Goal: Task Accomplishment & Management: Complete application form

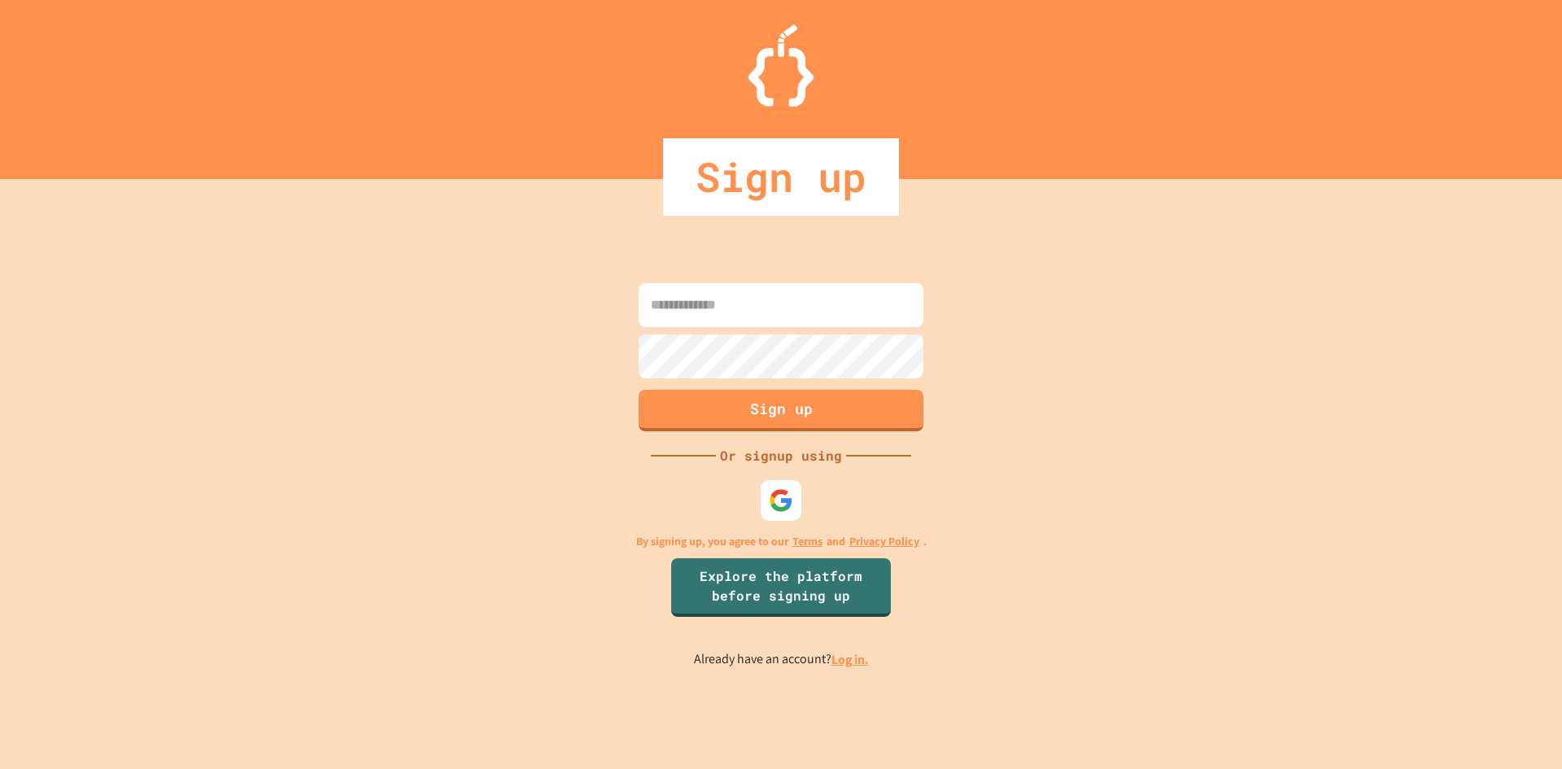
click at [835, 303] on input at bounding box center [781, 305] width 285 height 44
type input "*"
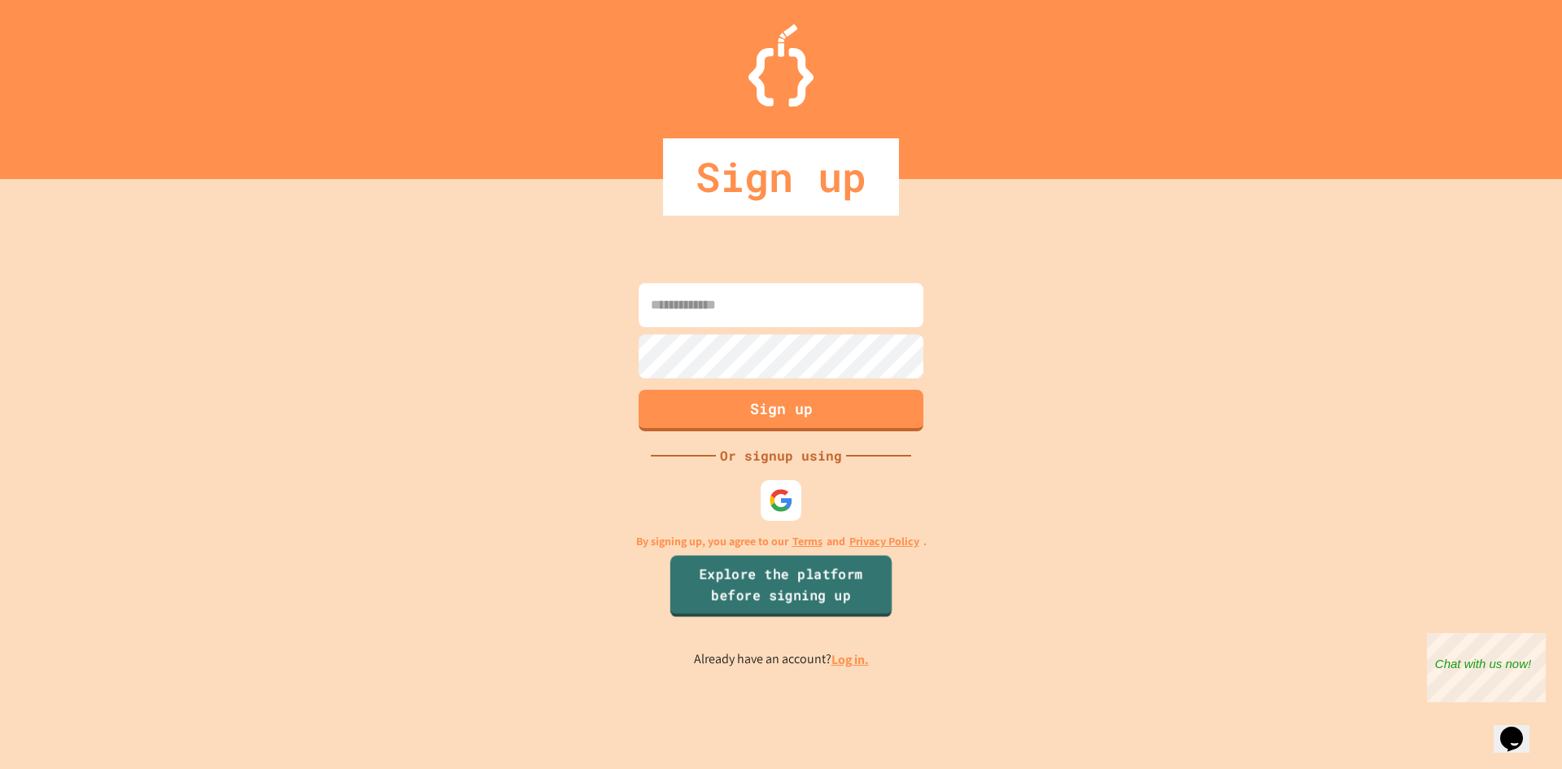
click at [846, 581] on link "Explore the platform before signing up" at bounding box center [780, 586] width 221 height 62
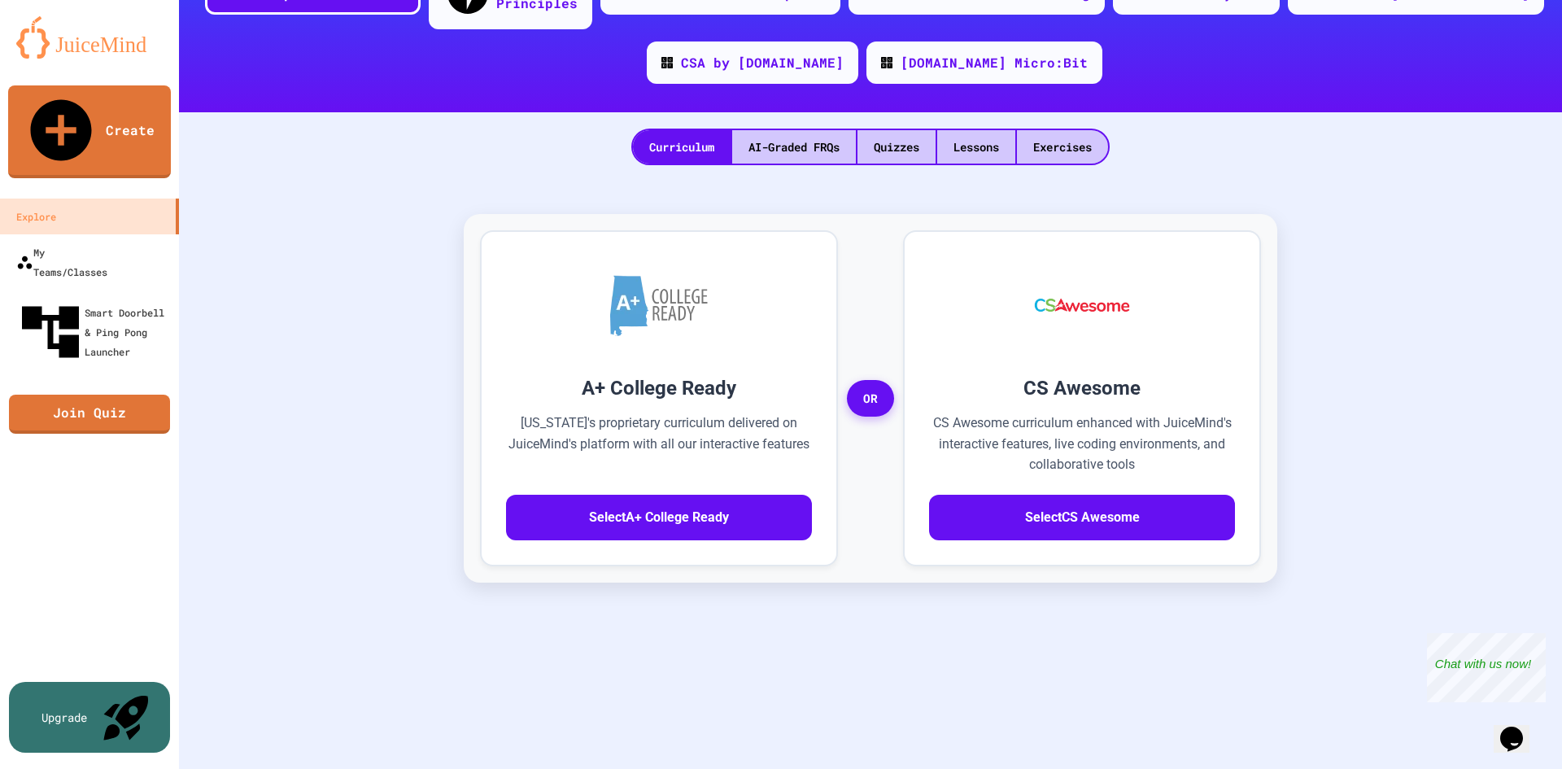
scroll to position [7, 0]
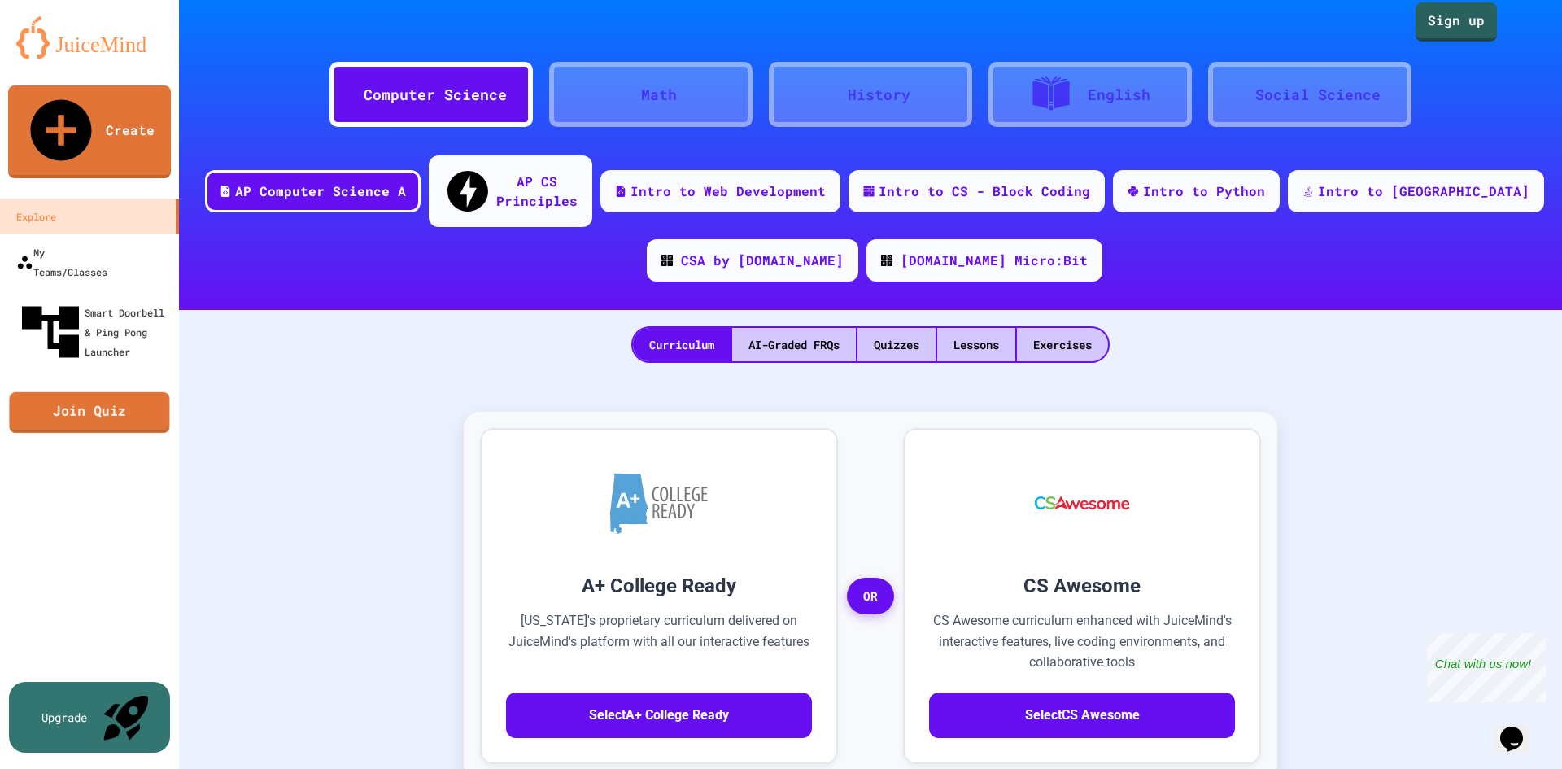
click at [40, 392] on link "Join Quiz" at bounding box center [89, 412] width 160 height 41
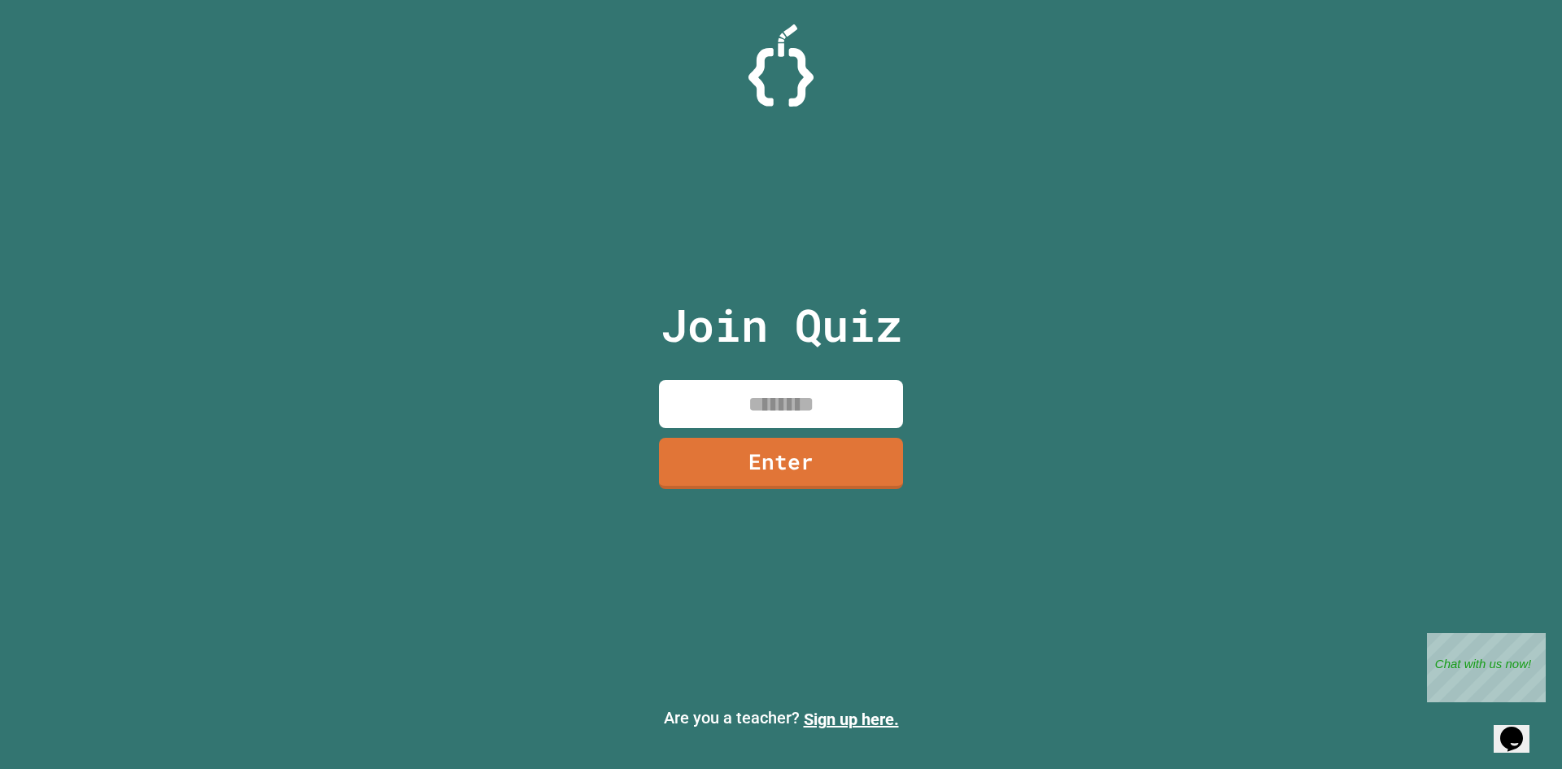
click at [861, 421] on input at bounding box center [781, 404] width 244 height 48
click at [1532, 636] on div "Close" at bounding box center [1534, 643] width 20 height 20
click at [865, 393] on input at bounding box center [781, 404] width 244 height 48
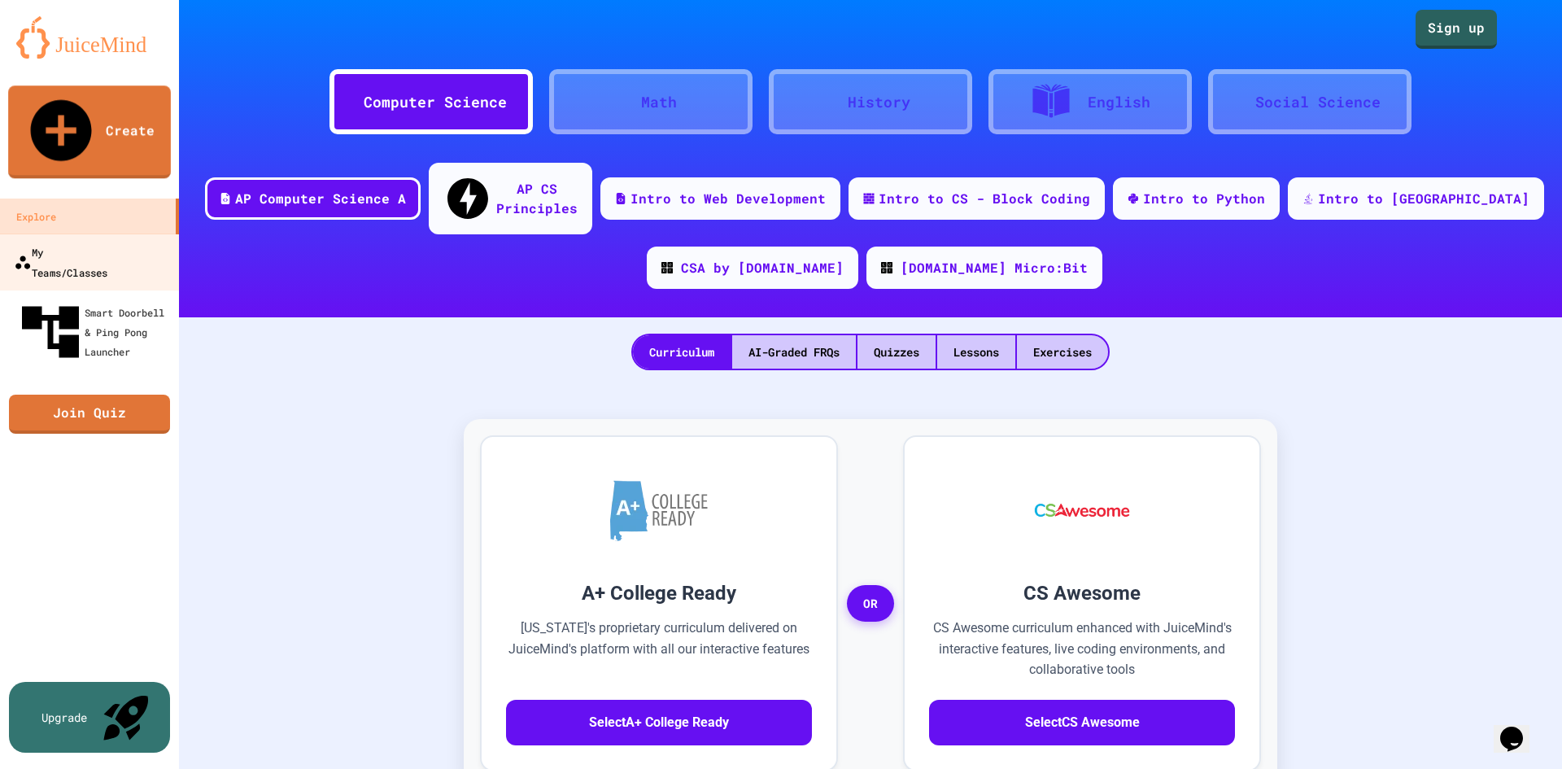
click at [72, 233] on link "My Teams/Classes" at bounding box center [90, 261] width 185 height 57
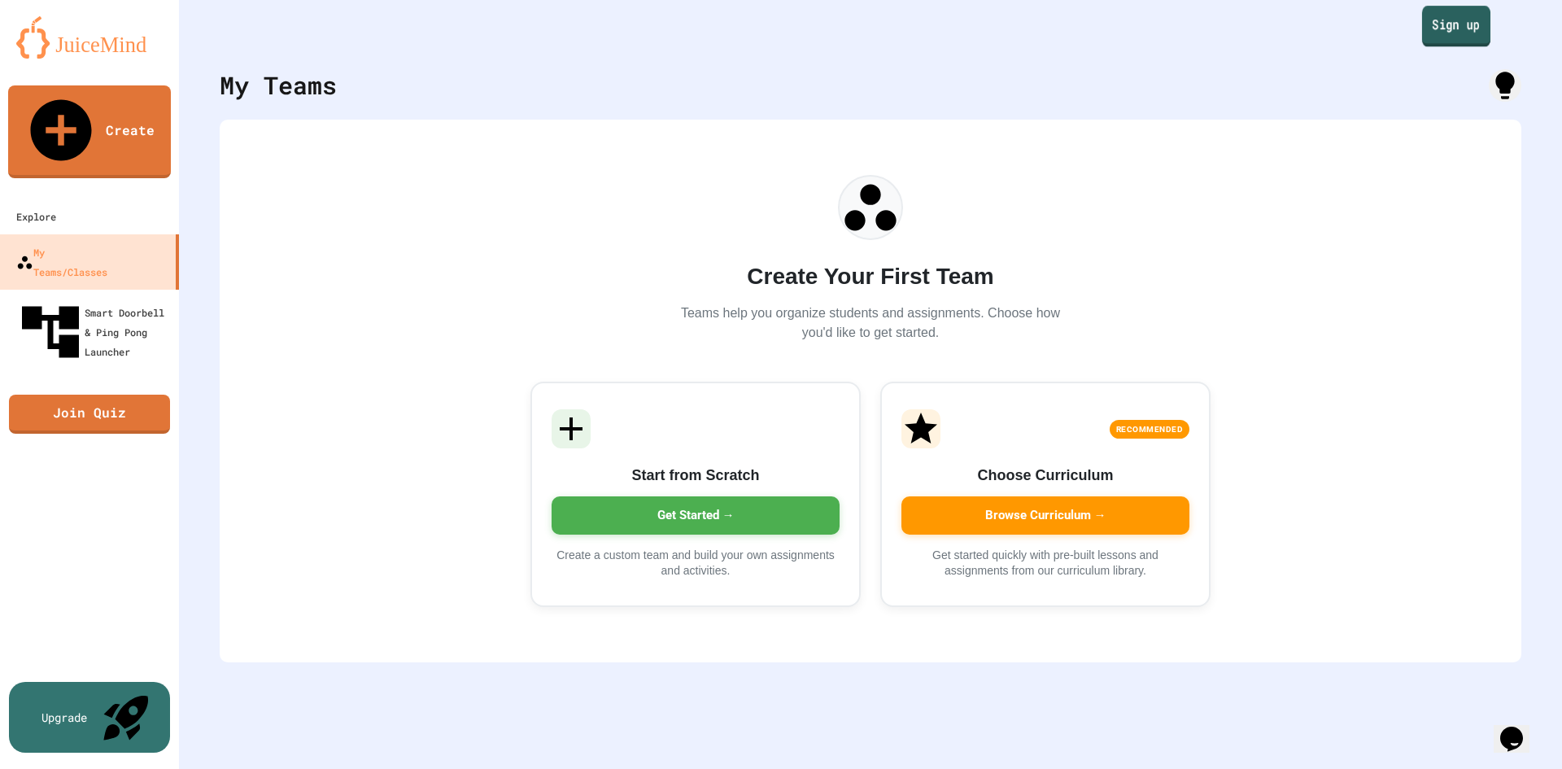
click at [1454, 23] on link "Sign up" at bounding box center [1456, 26] width 68 height 41
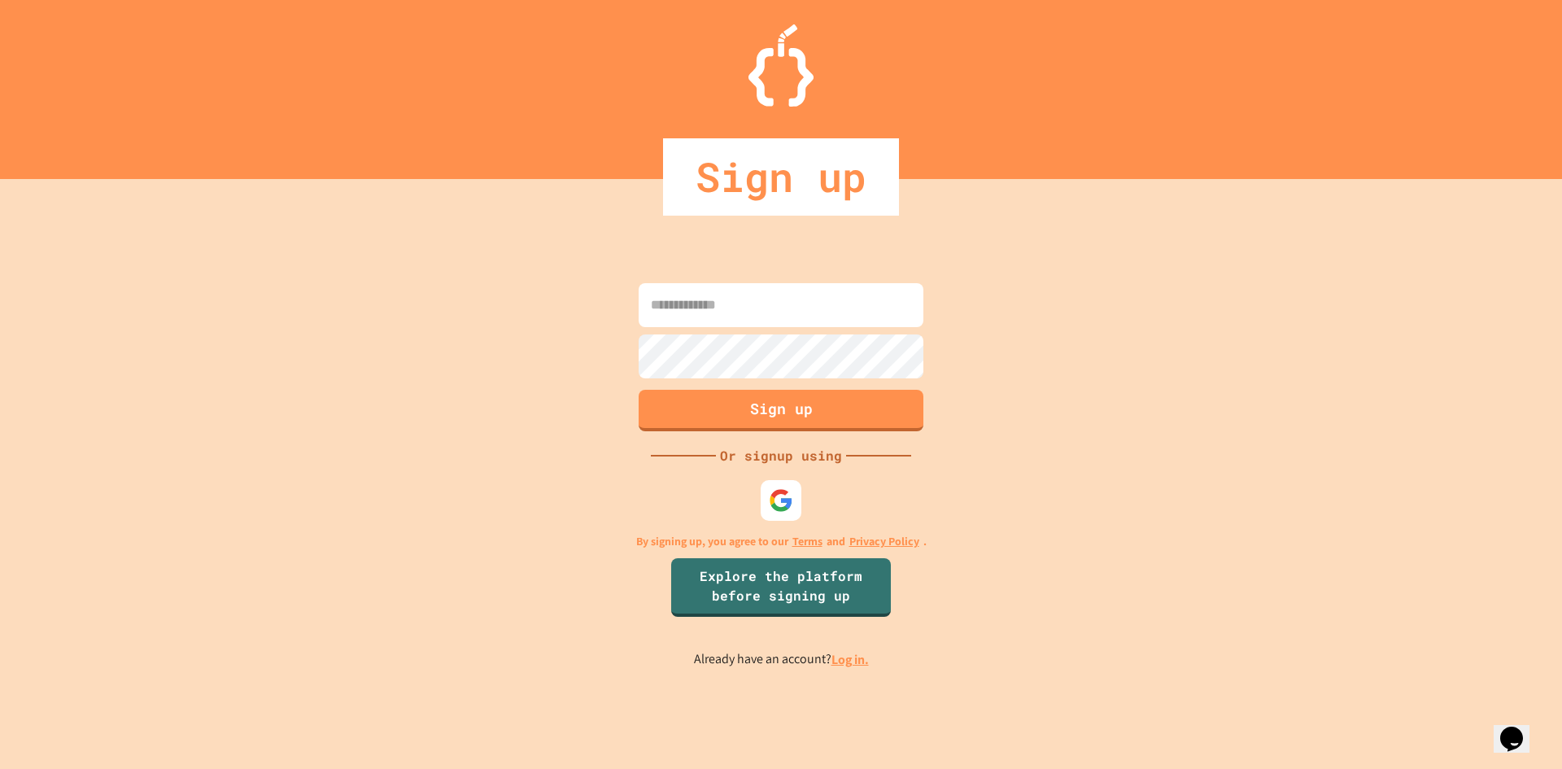
click at [831, 320] on input at bounding box center [781, 305] width 285 height 44
type input "**********"
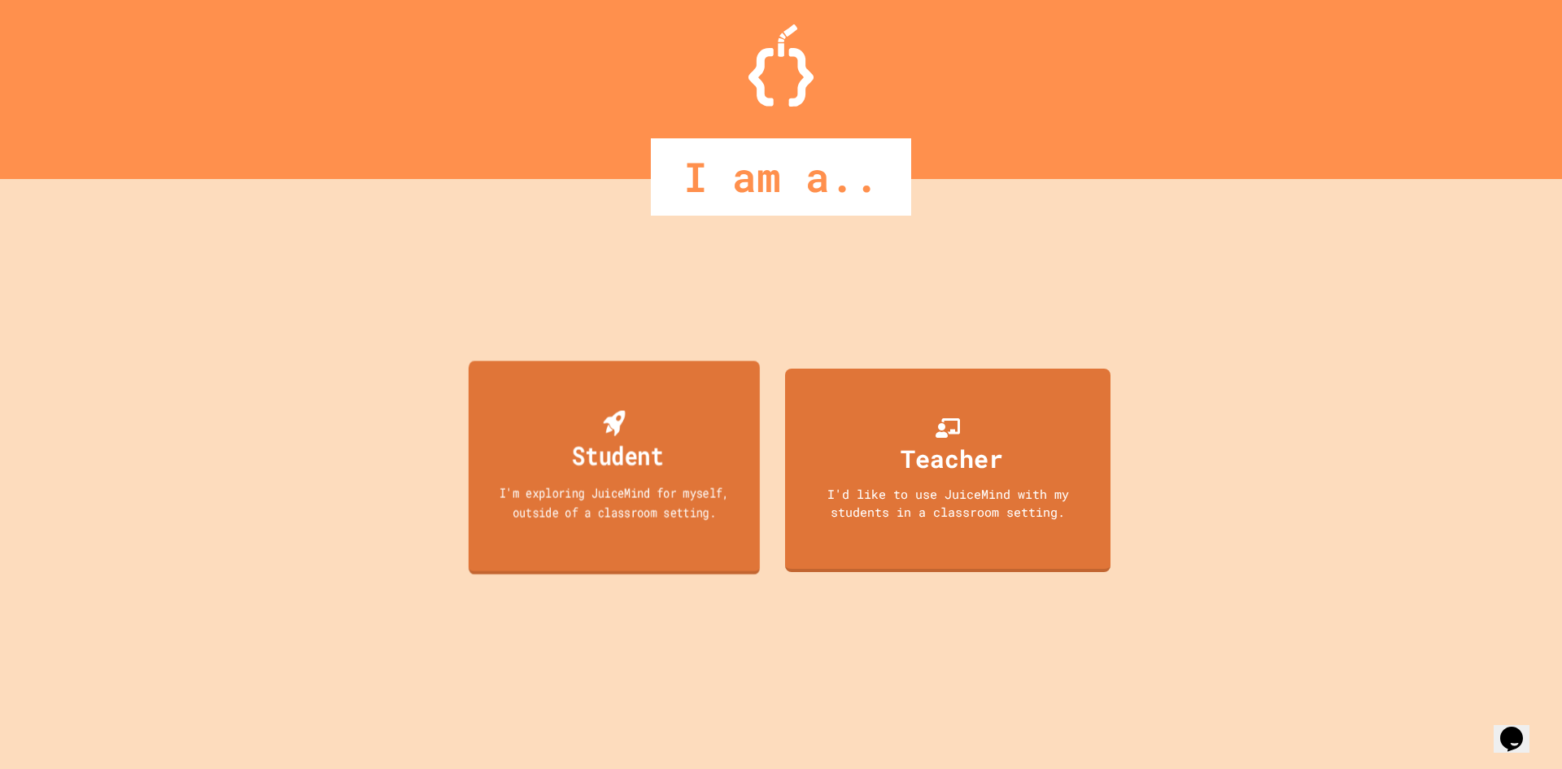
click at [669, 511] on div "I'm exploring JuiceMind for myself, outside of a classroom setting." at bounding box center [614, 501] width 262 height 38
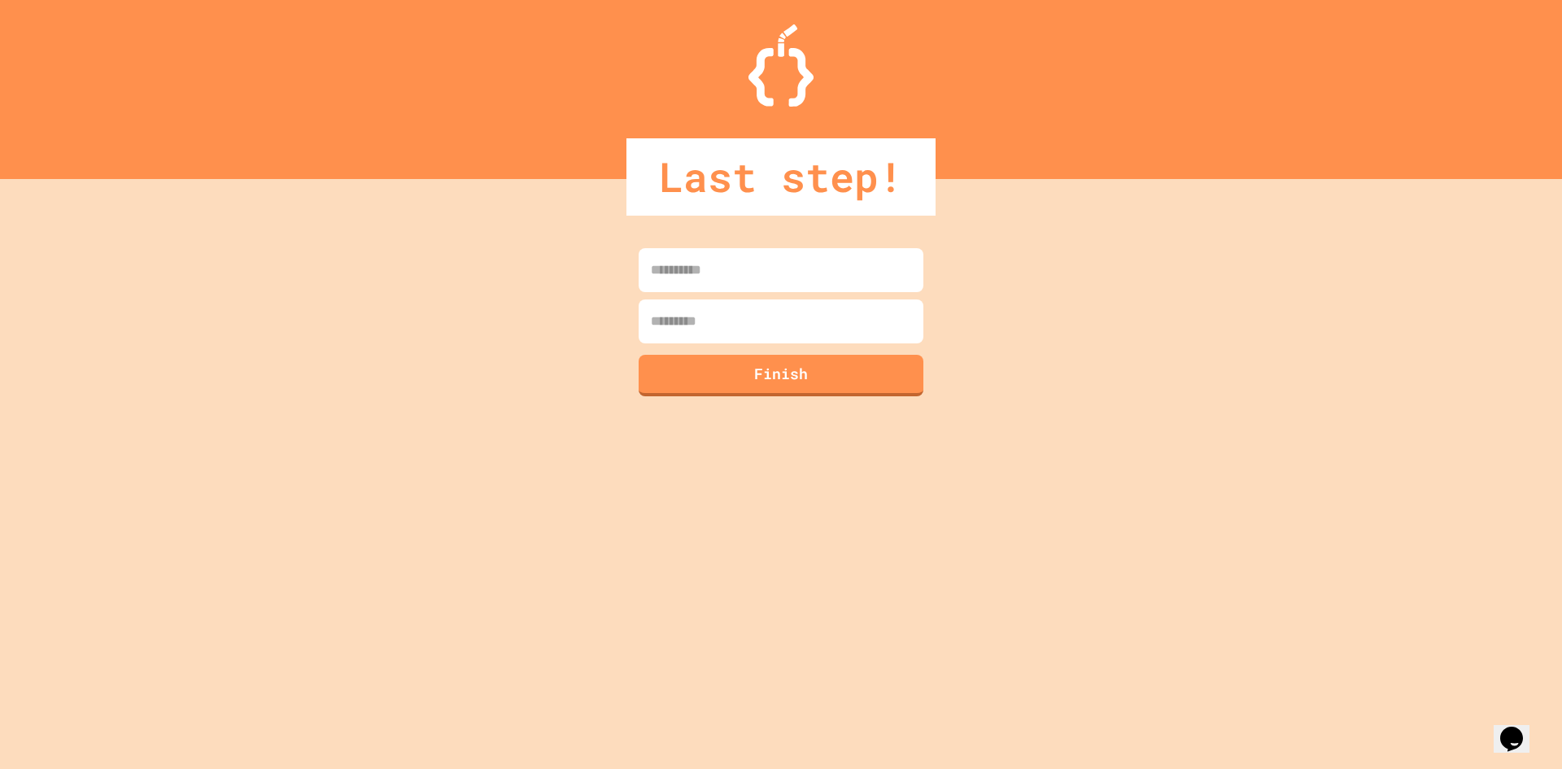
drag, startPoint x: 813, startPoint y: 252, endPoint x: 817, endPoint y: 276, distance: 24.1
click at [814, 262] on input at bounding box center [781, 270] width 285 height 44
type input "*"
type input "*******"
click at [744, 322] on input at bounding box center [781, 321] width 285 height 44
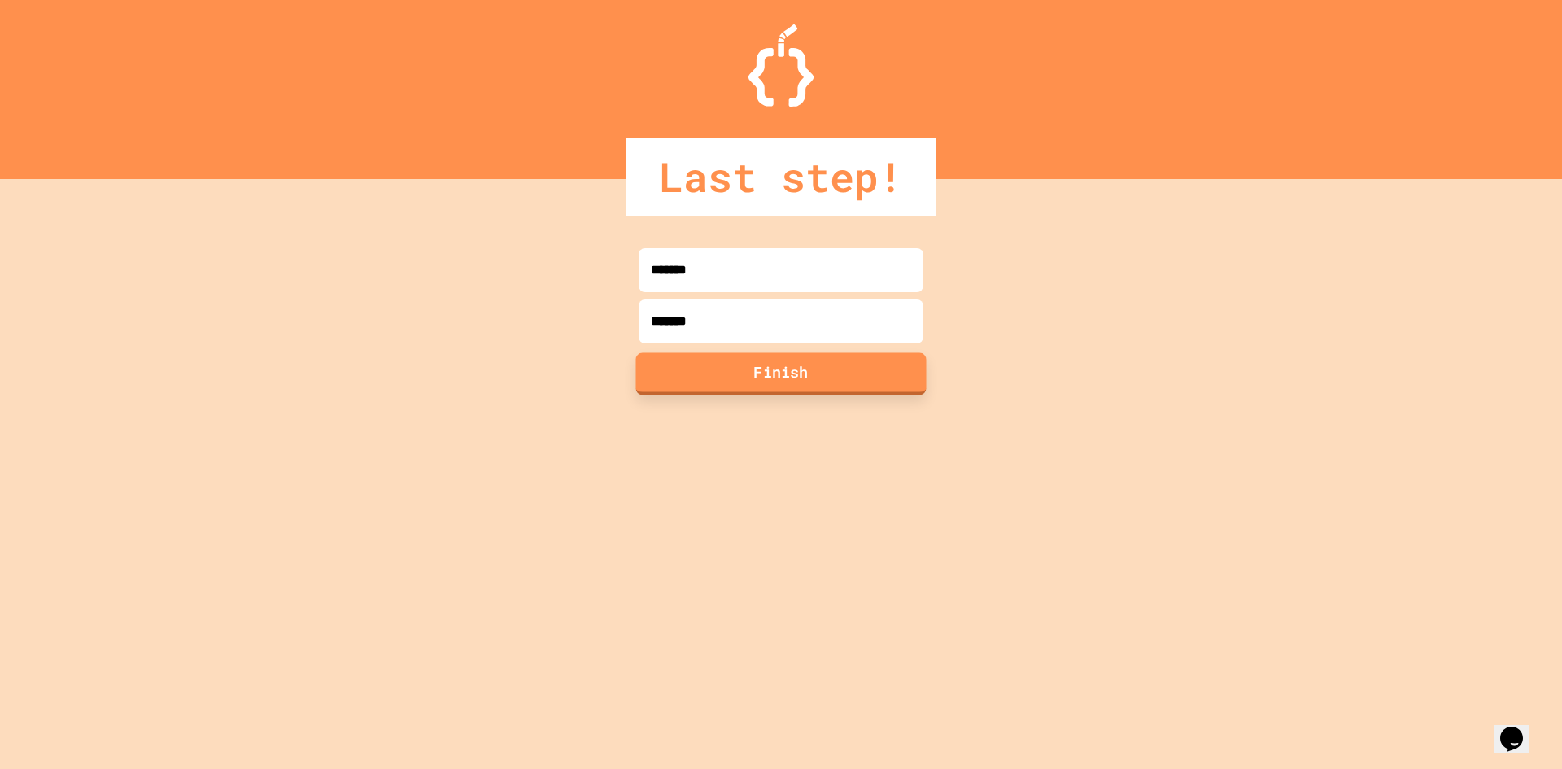
type input "*******"
click at [717, 359] on button "Finish" at bounding box center [781, 373] width 290 height 42
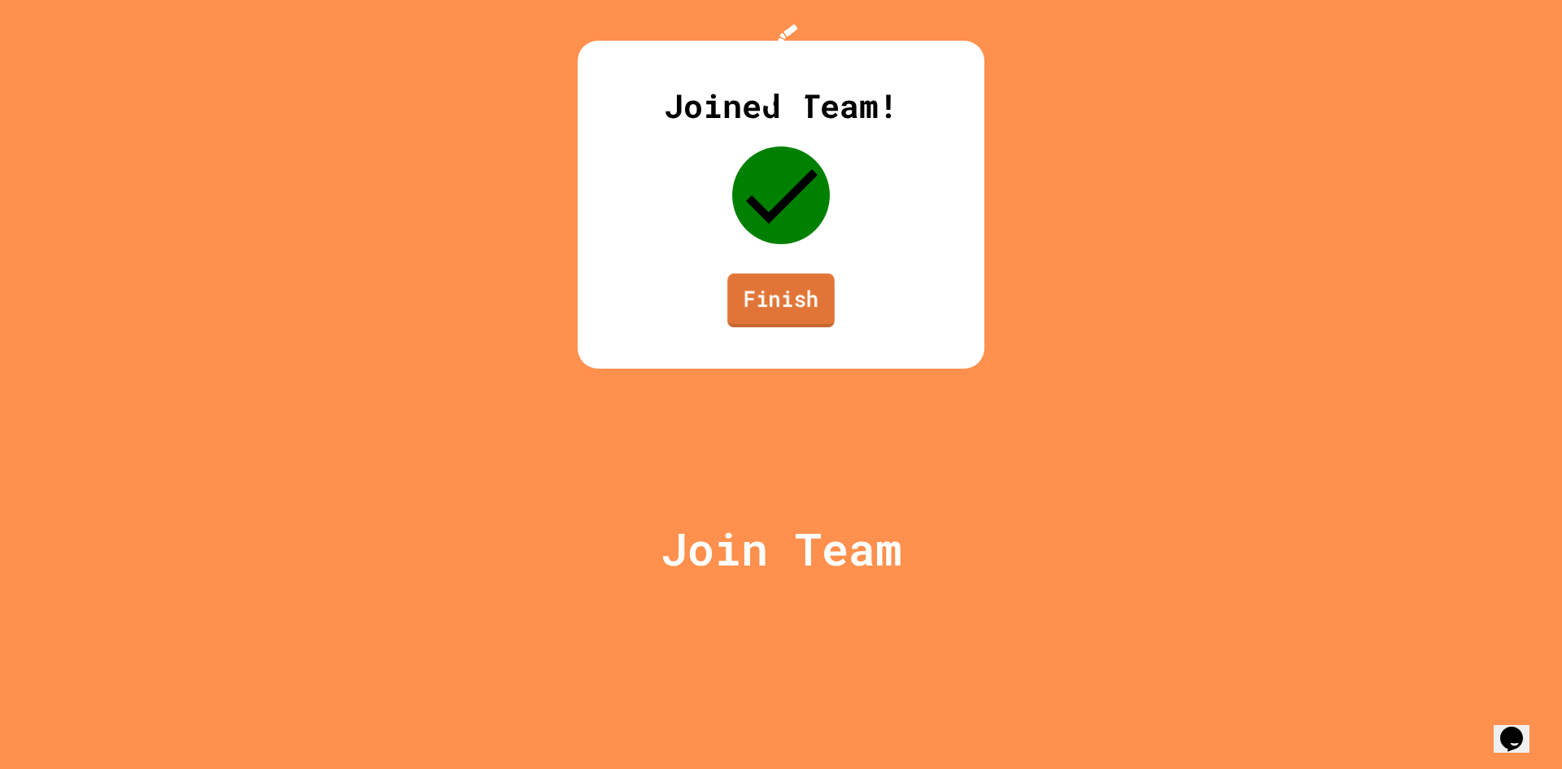
click at [768, 327] on link "Finish" at bounding box center [780, 300] width 107 height 54
